Goal: Task Accomplishment & Management: Manage account settings

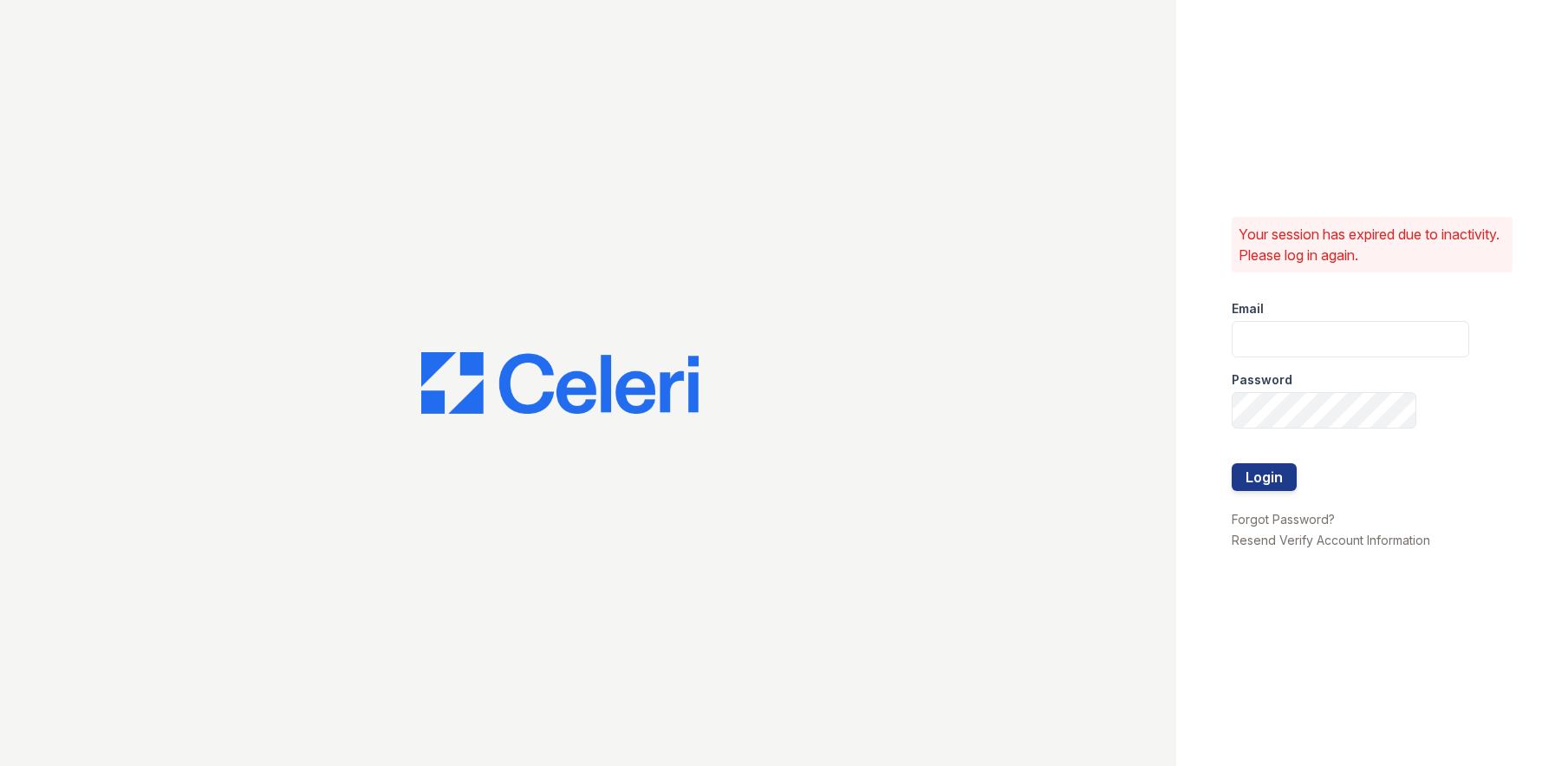
click at [1230, 341] on div "Your session has expired due to inactivity. Please log in again. Email Password…" at bounding box center [1372, 383] width 392 height 766
click at [1256, 337] on input "email" at bounding box center [1350, 339] width 238 height 37
type input "a"
type input "[EMAIL_ADDRESS][DOMAIN_NAME]"
click at [1232, 464] on button "Login" at bounding box center [1264, 478] width 65 height 28
